Goal: Task Accomplishment & Management: Complete application form

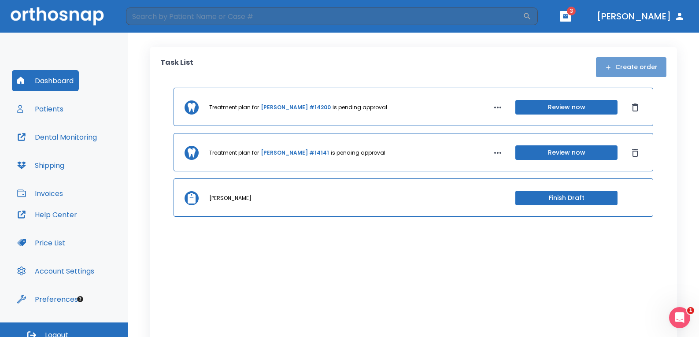
click at [635, 68] on button "Create order" at bounding box center [631, 67] width 70 height 20
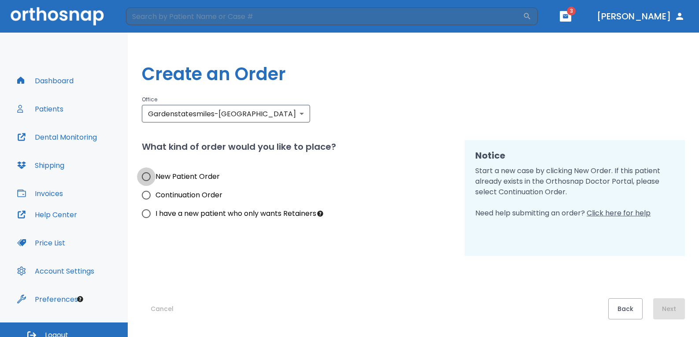
click at [151, 179] on input "New Patient Order" at bounding box center [146, 176] width 18 height 18
radio input "true"
click at [666, 306] on button "Next" at bounding box center [669, 308] width 32 height 21
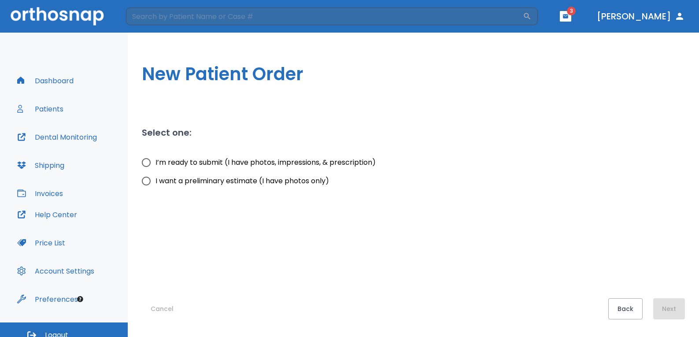
click at [147, 165] on input "I’m ready to submit (I have photos, impressions, & prescription)" at bounding box center [146, 162] width 18 height 18
radio input "true"
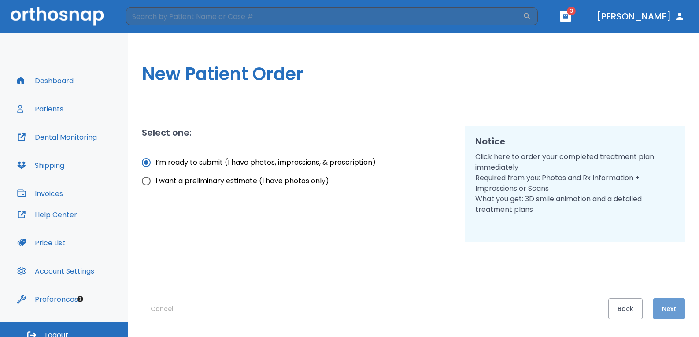
click at [668, 309] on button "Next" at bounding box center [669, 308] width 32 height 21
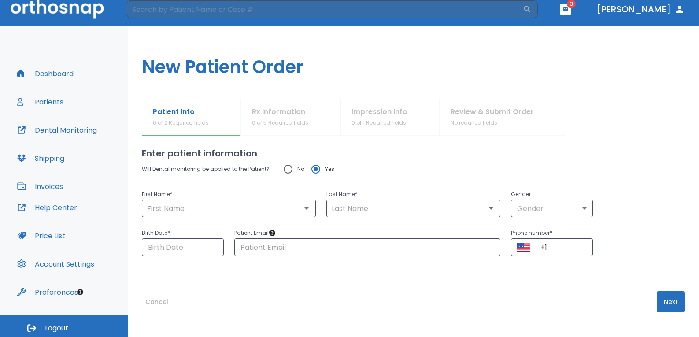
scroll to position [9, 0]
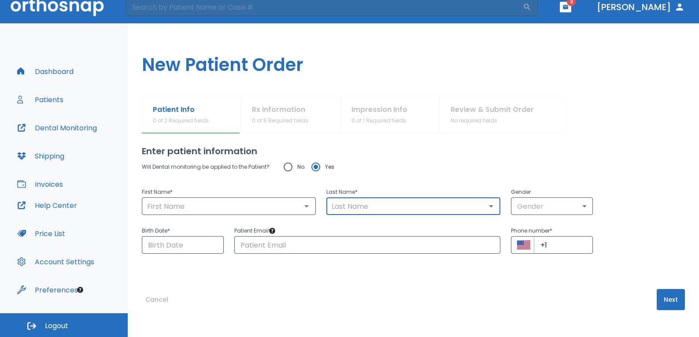
click at [386, 204] on input "text" at bounding box center [413, 206] width 169 height 12
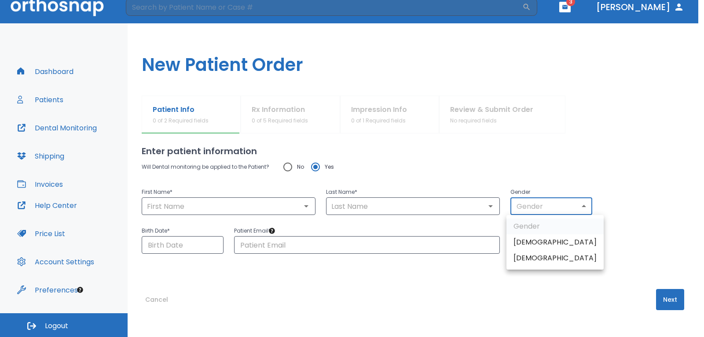
click at [572, 206] on body "​ 3 [PERSON_NAME] Dashboard Patients Dental Monitoring Shipping Invoices Help C…" at bounding box center [352, 159] width 704 height 337
click at [541, 254] on li "[DEMOGRAPHIC_DATA]" at bounding box center [555, 258] width 97 height 16
type input "0"
